Goal: Browse casually: Explore the website without a specific task or goal

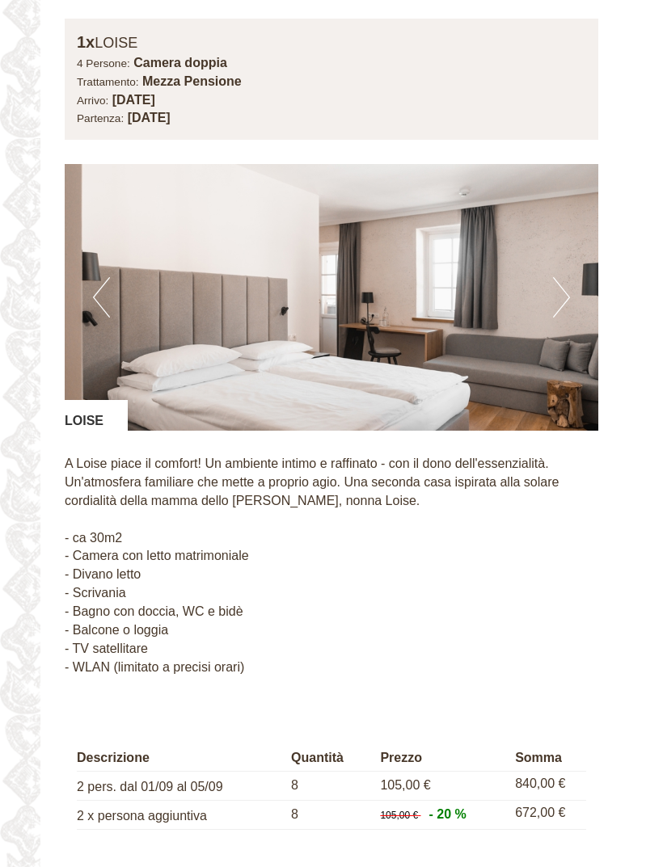
scroll to position [3459, 0]
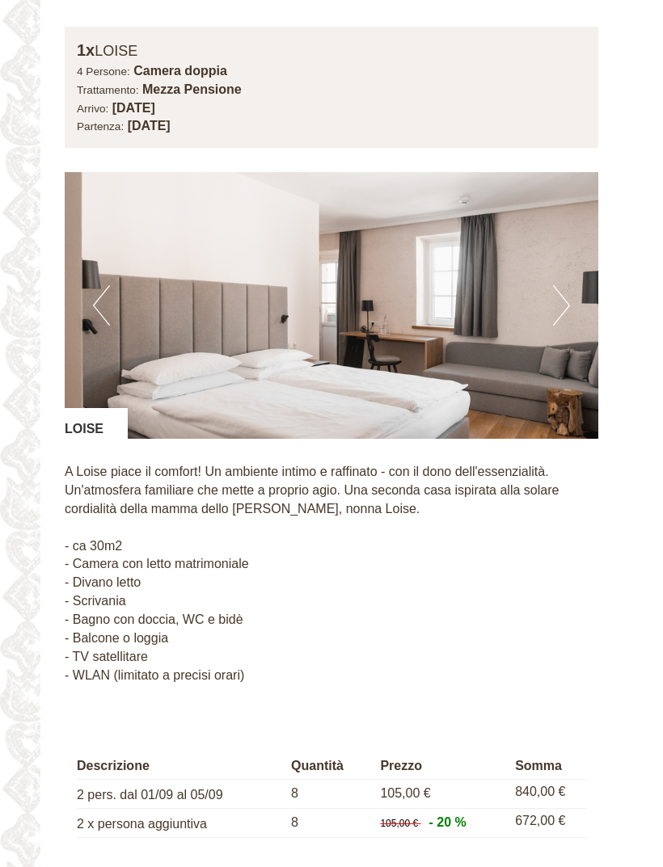
click at [578, 248] on img at bounding box center [331, 305] width 533 height 267
click at [565, 285] on button "Next" at bounding box center [561, 305] width 17 height 40
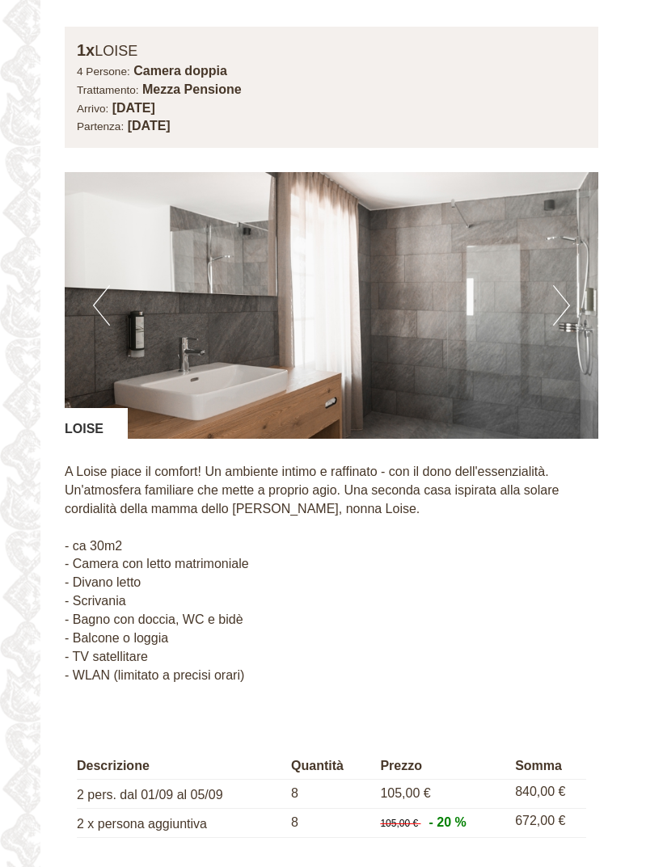
click at [563, 285] on button "Next" at bounding box center [561, 305] width 17 height 40
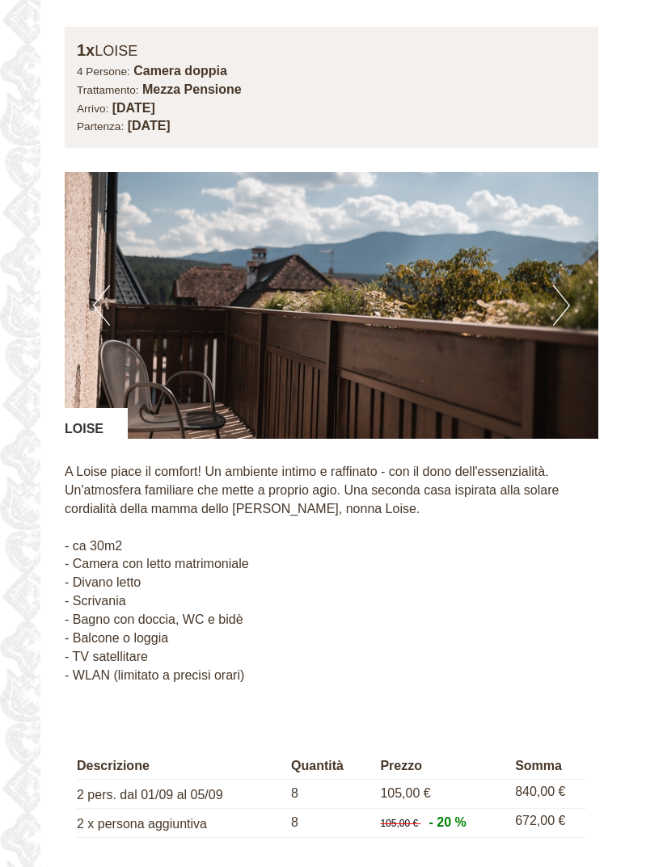
click at [568, 285] on button "Next" at bounding box center [561, 305] width 17 height 40
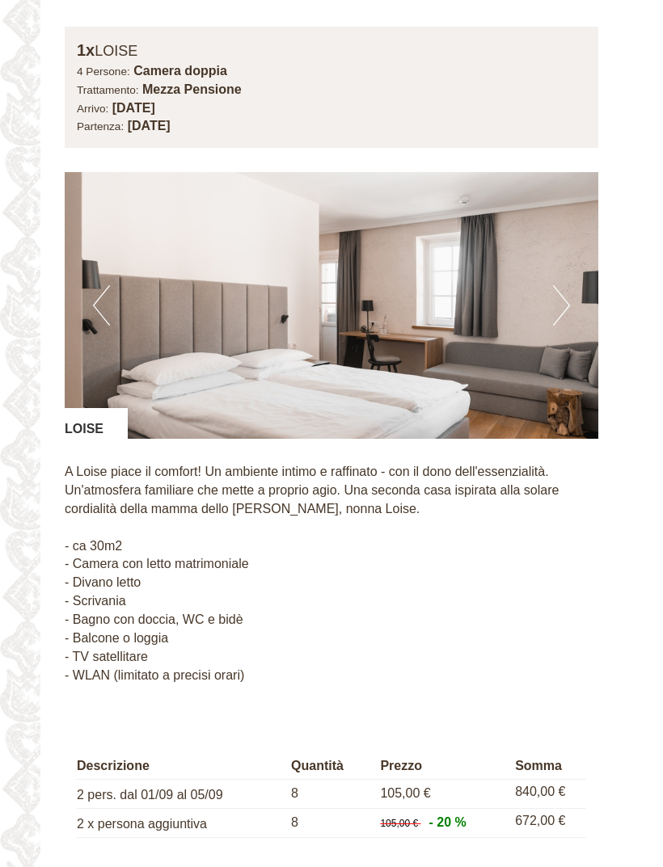
click at [564, 285] on button "Next" at bounding box center [561, 305] width 17 height 40
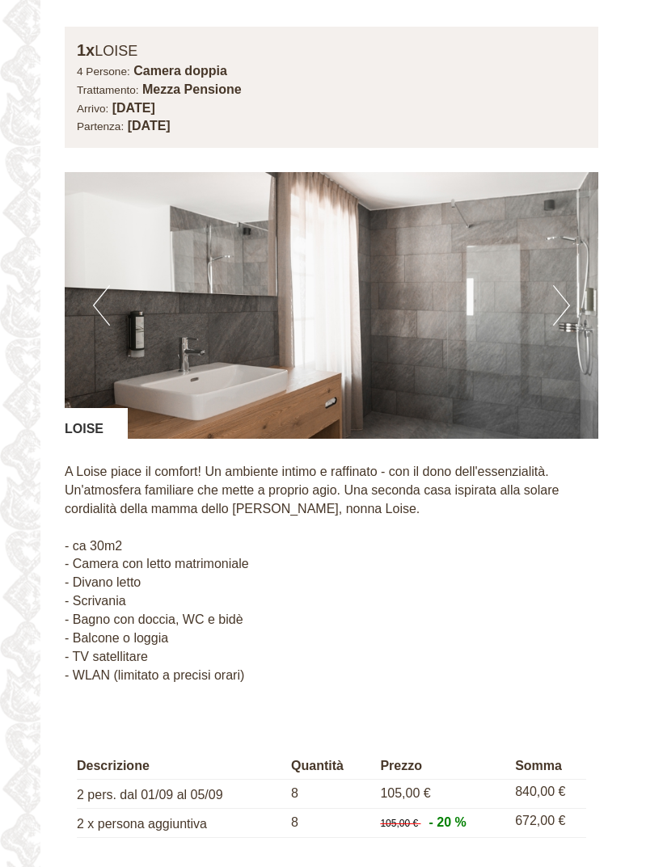
click at [573, 255] on img at bounding box center [331, 305] width 533 height 267
click at [566, 285] on button "Next" at bounding box center [561, 305] width 17 height 40
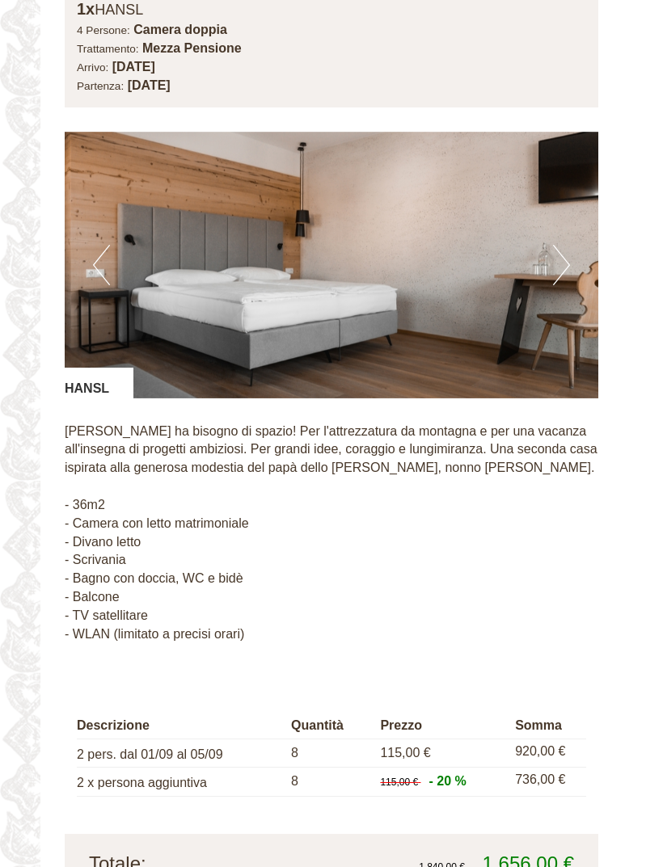
scroll to position [2318, 0]
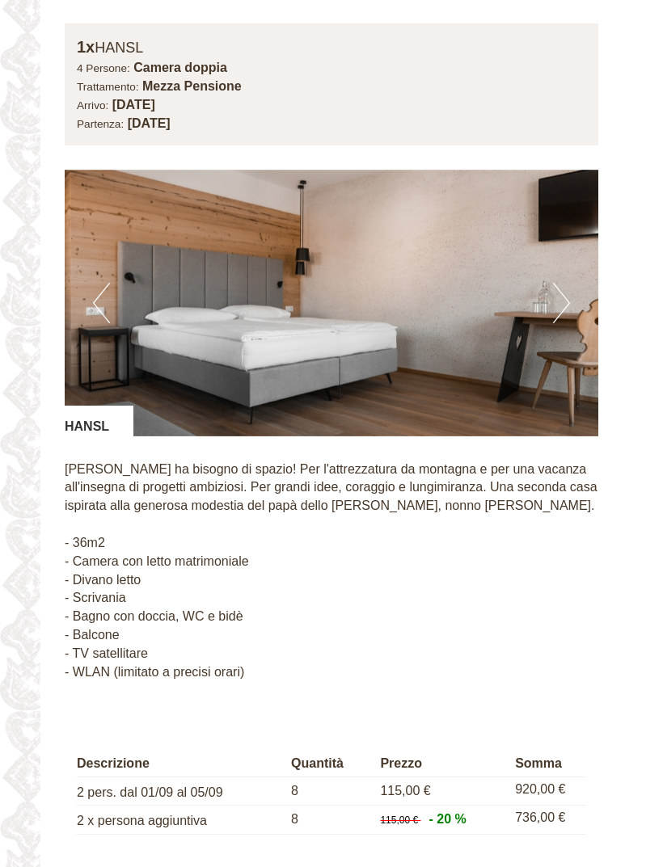
click at [550, 271] on img at bounding box center [331, 303] width 533 height 267
click at [560, 283] on button "Next" at bounding box center [561, 303] width 17 height 40
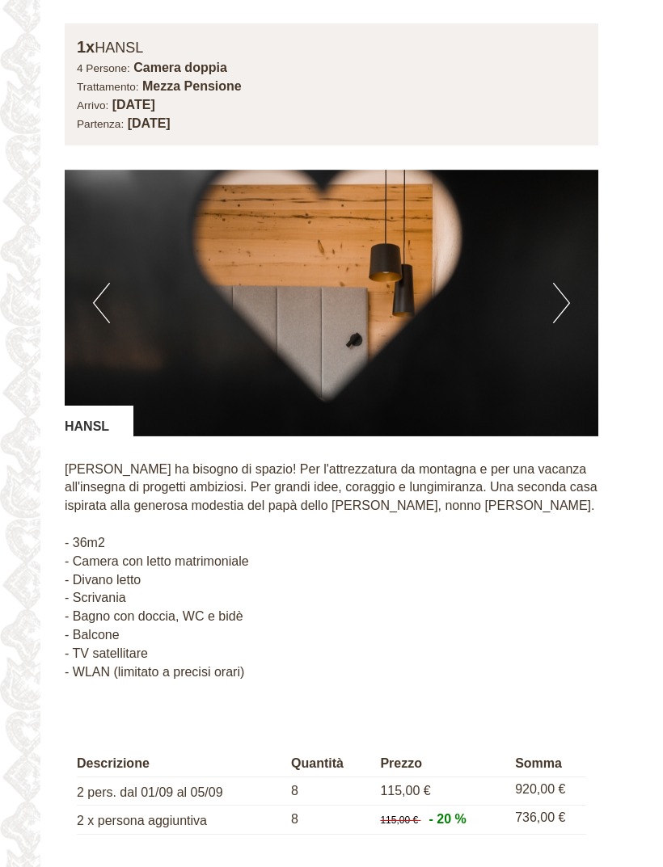
click at [561, 283] on button "Next" at bounding box center [561, 303] width 17 height 40
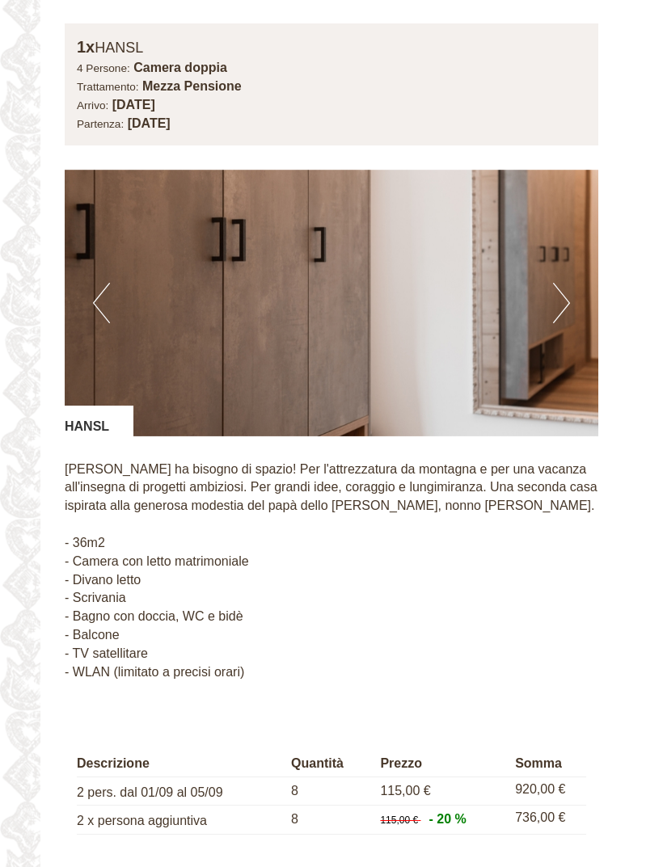
click at [576, 271] on img at bounding box center [331, 303] width 533 height 267
click at [567, 283] on button "Next" at bounding box center [561, 303] width 17 height 40
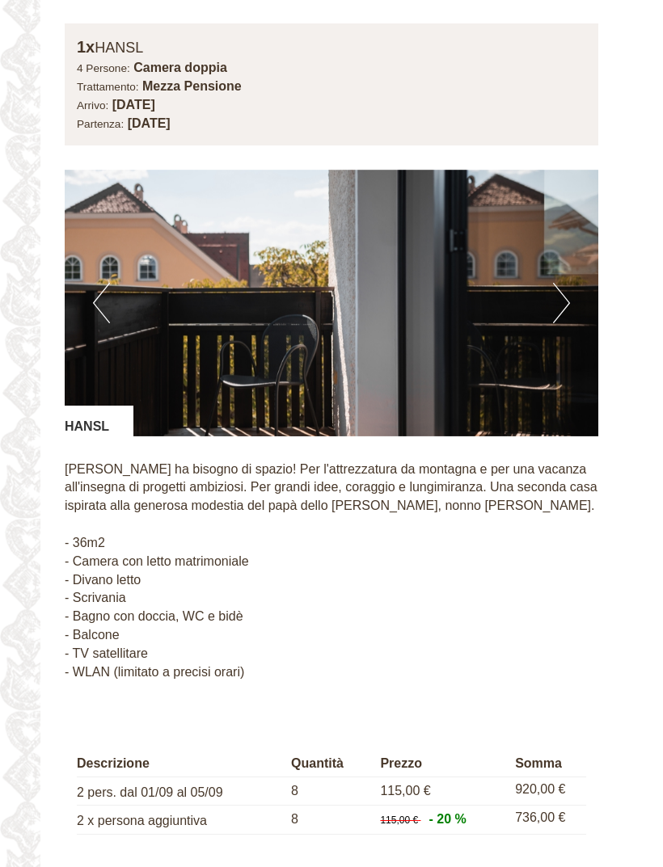
click at [574, 273] on img at bounding box center [331, 303] width 533 height 267
click at [570, 275] on img at bounding box center [331, 303] width 533 height 267
click at [561, 283] on button "Next" at bounding box center [561, 303] width 17 height 40
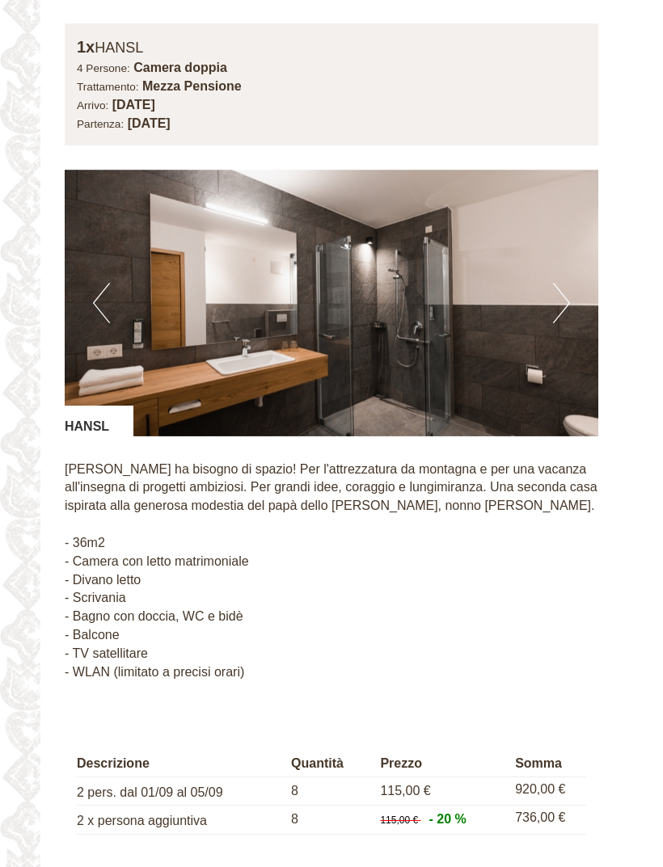
click at [566, 283] on button "Next" at bounding box center [561, 303] width 17 height 40
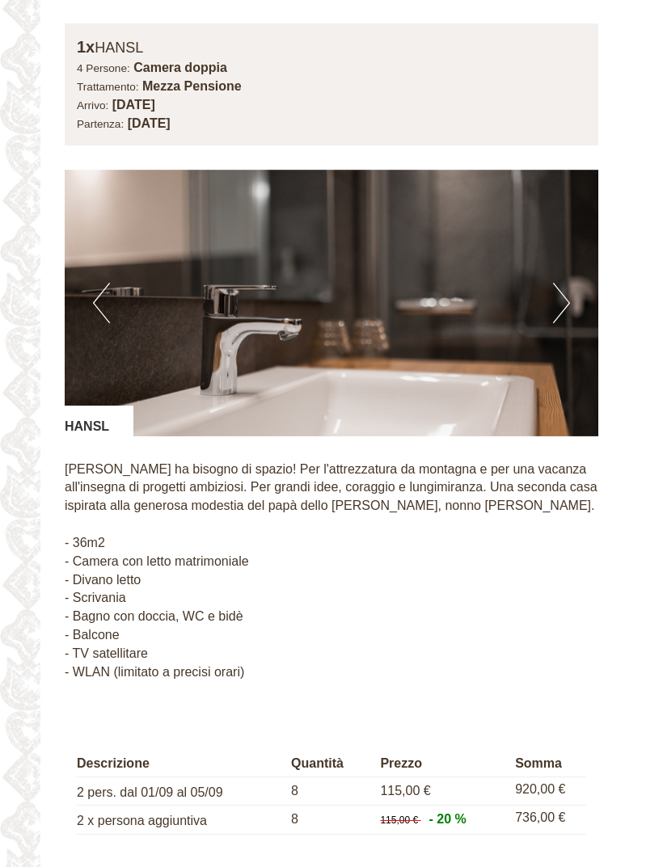
click at [576, 277] on img at bounding box center [331, 303] width 533 height 267
click at [570, 273] on img at bounding box center [331, 303] width 533 height 267
click at [561, 283] on button "Next" at bounding box center [561, 303] width 17 height 40
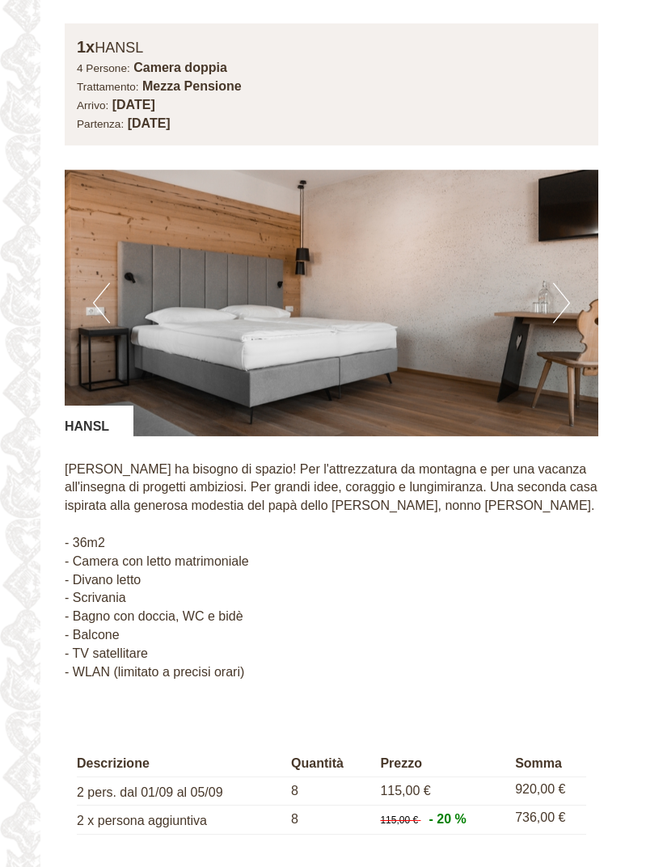
click at [570, 273] on img at bounding box center [331, 303] width 533 height 267
click at [562, 283] on button "Next" at bounding box center [561, 303] width 17 height 40
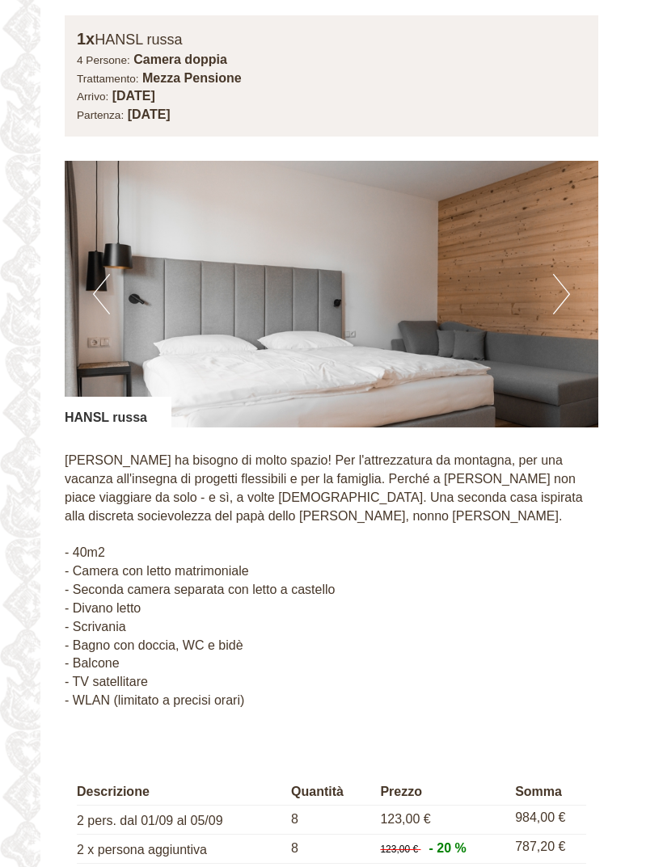
scroll to position [1066, 0]
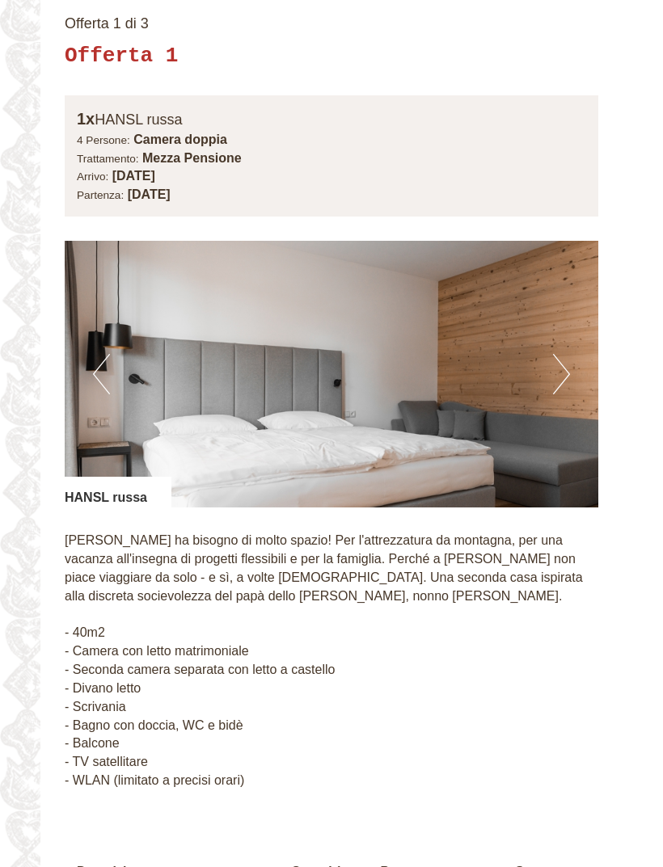
click at [572, 350] on img at bounding box center [331, 374] width 533 height 267
click at [568, 341] on img at bounding box center [331, 374] width 533 height 267
click at [565, 354] on button "Next" at bounding box center [561, 374] width 17 height 40
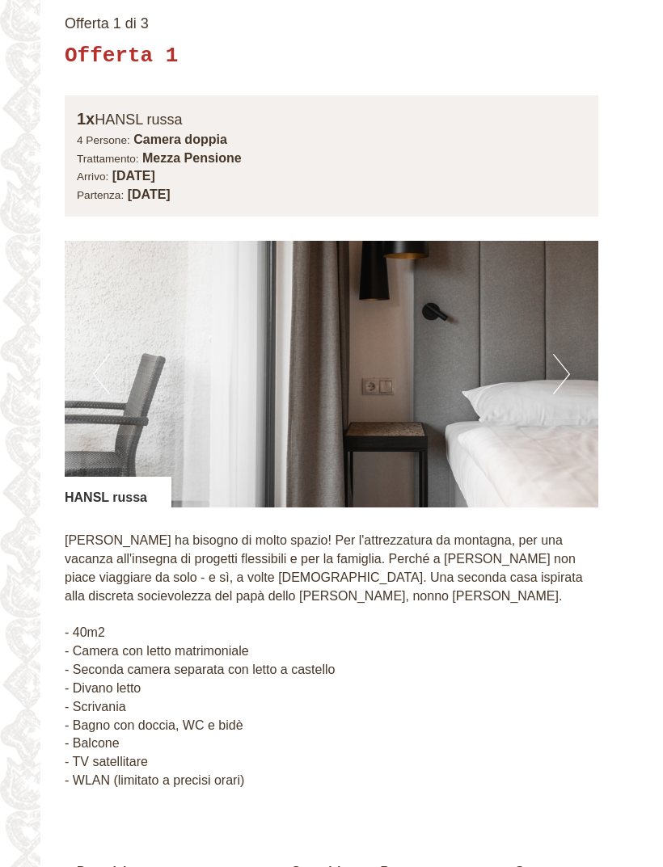
click at [559, 354] on button "Next" at bounding box center [561, 374] width 17 height 40
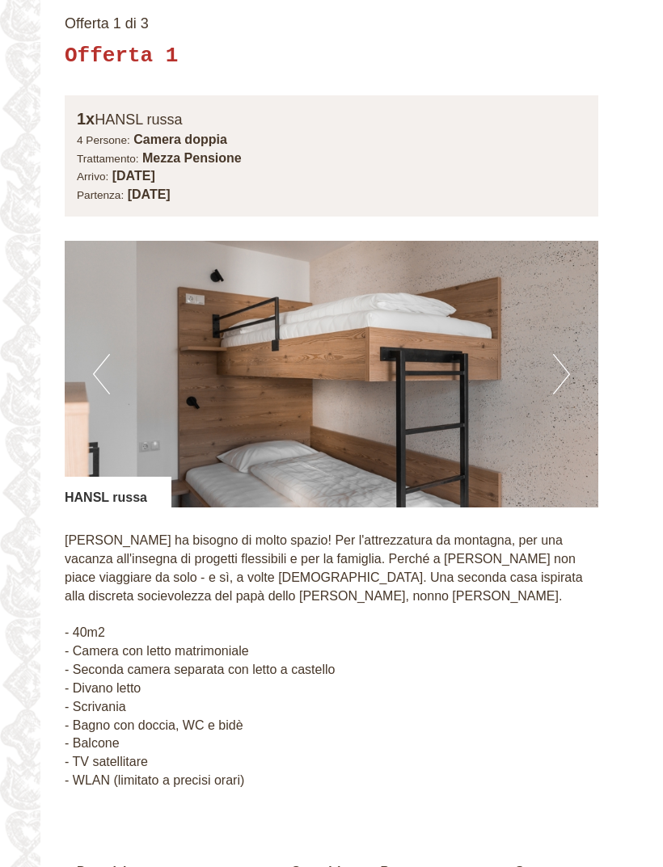
click at [558, 354] on button "Next" at bounding box center [561, 374] width 17 height 40
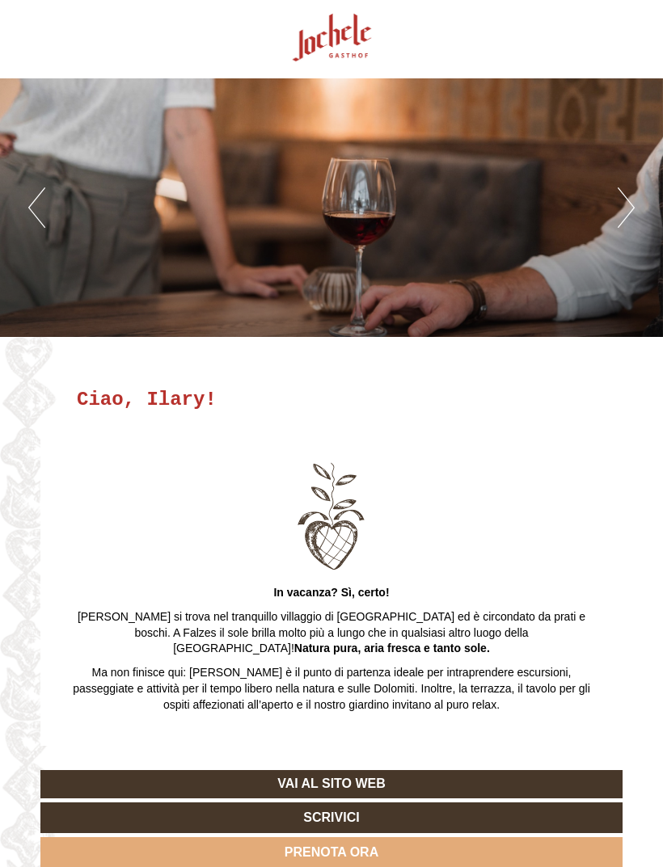
scroll to position [0, 0]
